Goal: Check status: Check status

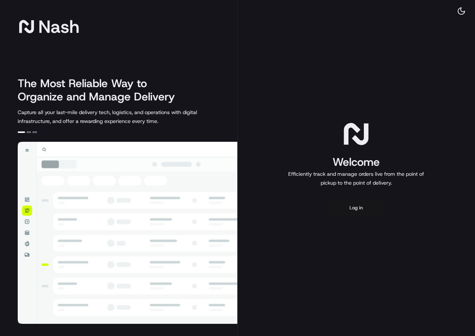
click at [366, 207] on button "Log in" at bounding box center [356, 208] width 59 height 18
